Goal: Transaction & Acquisition: Purchase product/service

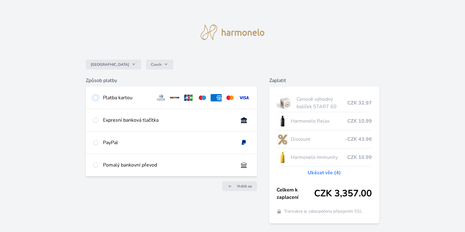
click at [96, 97] on input "radio" at bounding box center [95, 97] width 5 height 5
radio input "true"
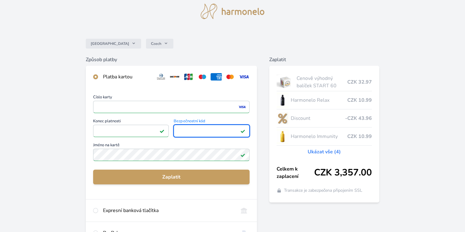
scroll to position [31, 0]
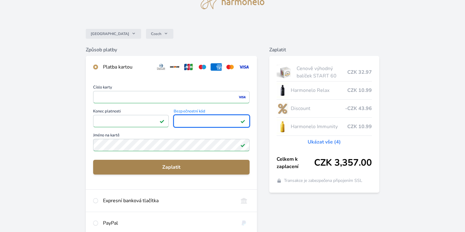
click at [174, 166] on span "Zaplatit" at bounding box center [171, 167] width 147 height 7
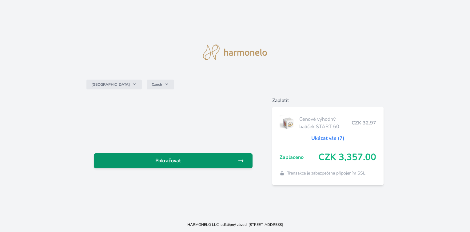
click at [179, 160] on span "Pokračovat" at bounding box center [168, 160] width 139 height 7
